Goal: Task Accomplishment & Management: Manage account settings

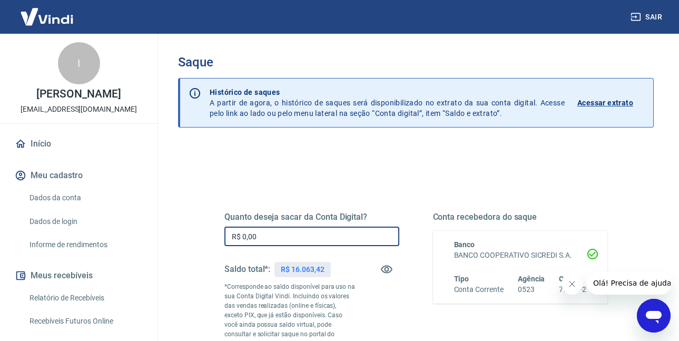
click at [265, 234] on input "R$ 0,00" at bounding box center [311, 235] width 175 height 19
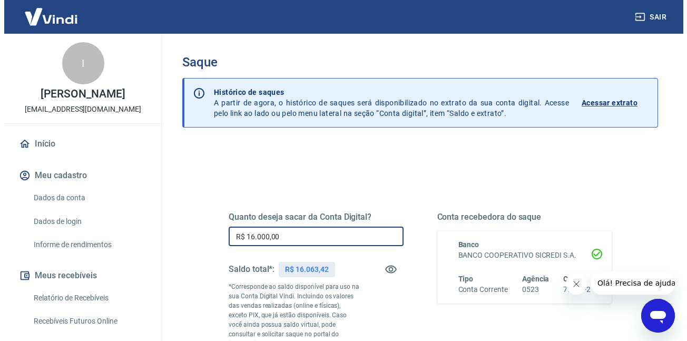
scroll to position [190, 0]
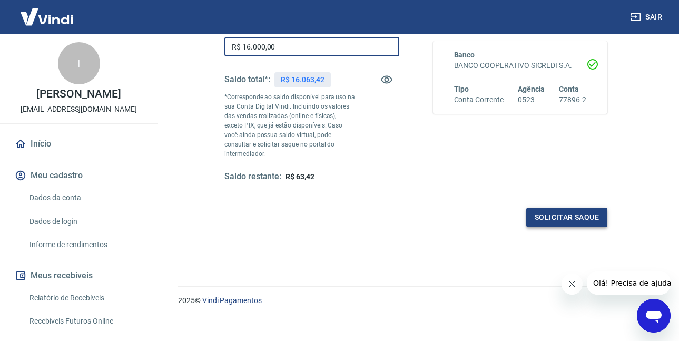
type input "R$ 16.000,00"
click at [566, 216] on button "Solicitar saque" at bounding box center [566, 216] width 81 height 19
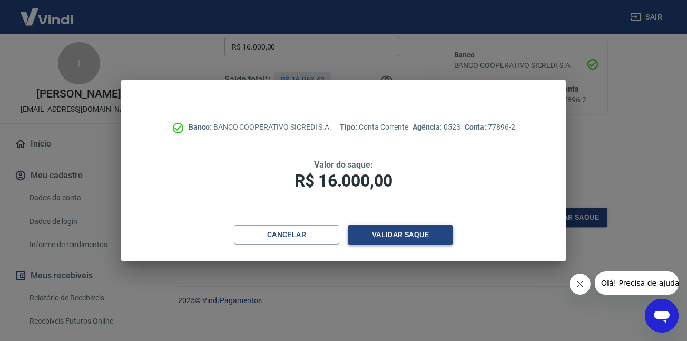
click at [408, 236] on button "Validar saque" at bounding box center [400, 234] width 105 height 19
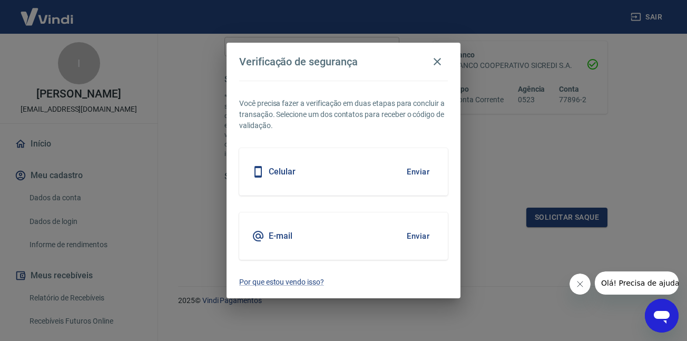
click at [419, 174] on button "Enviar" at bounding box center [418, 172] width 34 height 22
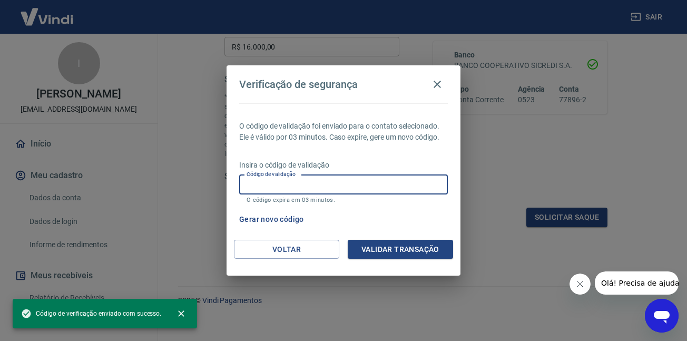
click at [376, 182] on input "Código de validação" at bounding box center [343, 184] width 209 height 19
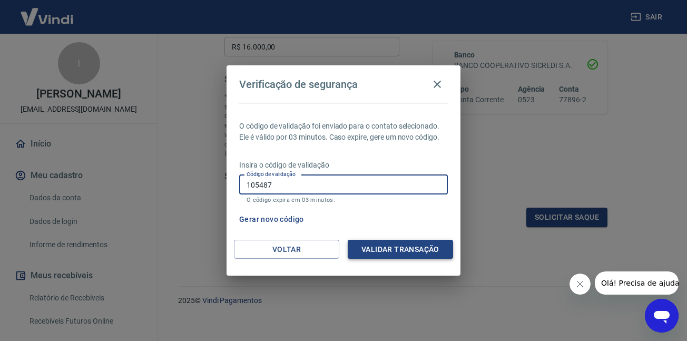
type input "105487"
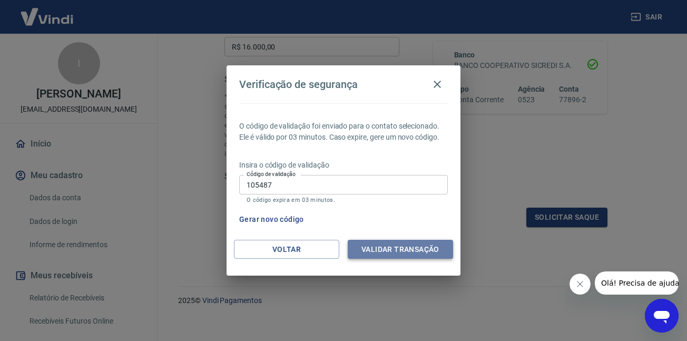
click at [378, 249] on button "Validar transação" at bounding box center [400, 249] width 105 height 19
